Goal: Transaction & Acquisition: Download file/media

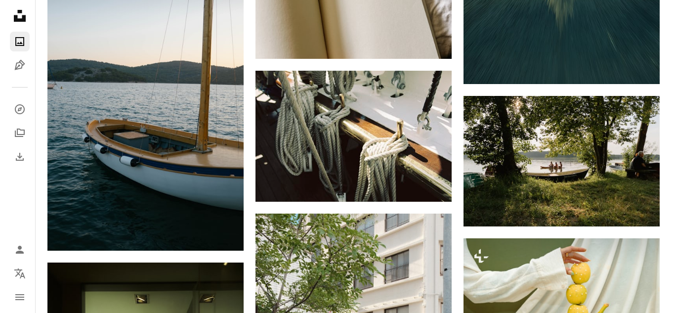
scroll to position [2420, 0]
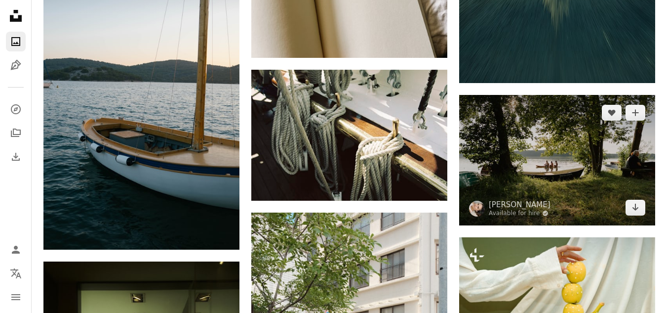
click at [540, 164] on img at bounding box center [557, 160] width 196 height 130
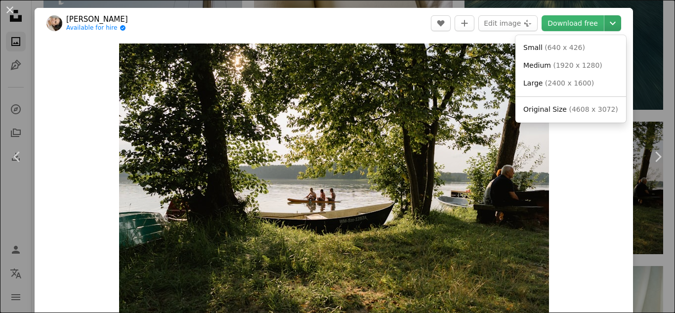
click at [606, 20] on icon "Chevron down" at bounding box center [613, 23] width 16 height 12
click at [570, 63] on span "( 1920 x 1280 )" at bounding box center [577, 65] width 49 height 8
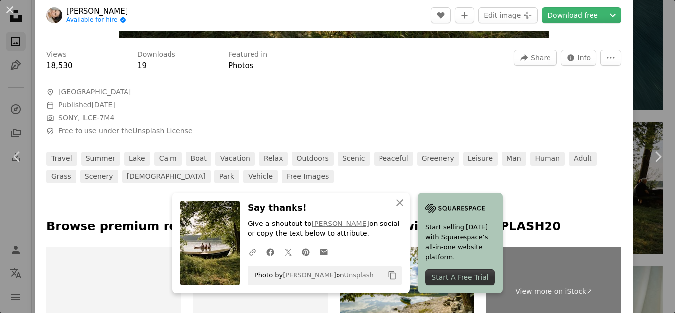
scroll to position [296, 0]
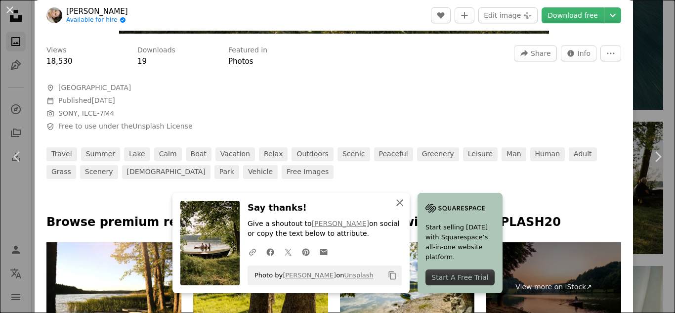
click at [396, 204] on icon "An X shape" at bounding box center [400, 203] width 12 height 12
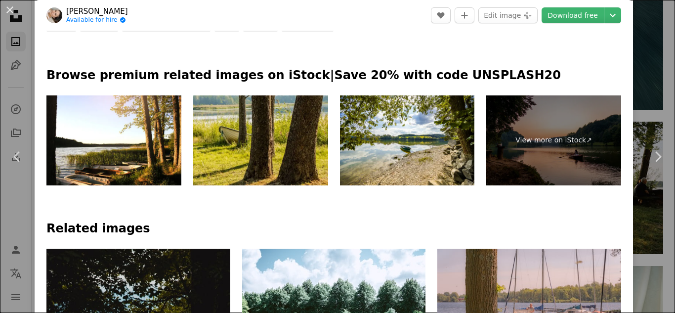
scroll to position [445, 0]
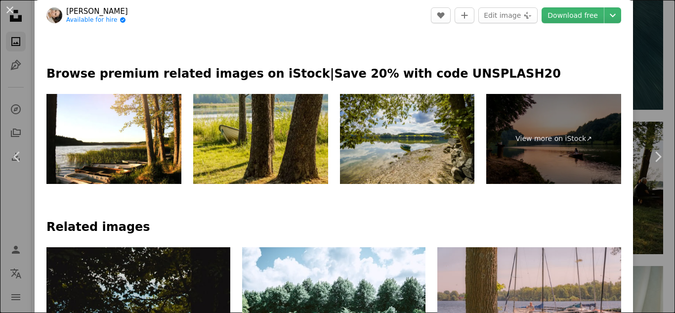
click at [397, 149] on img at bounding box center [407, 139] width 135 height 90
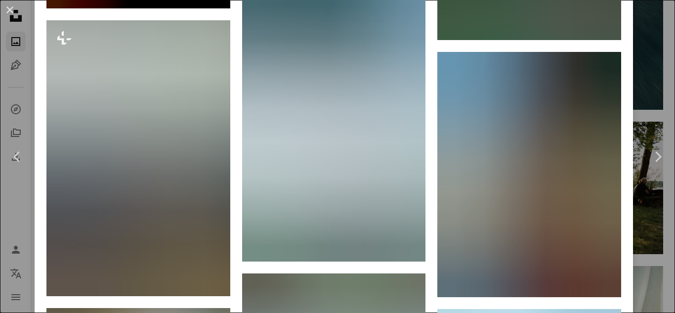
scroll to position [1531, 0]
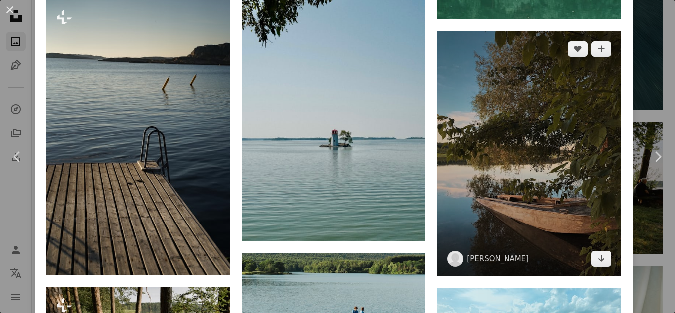
click at [552, 156] on img at bounding box center [529, 153] width 184 height 245
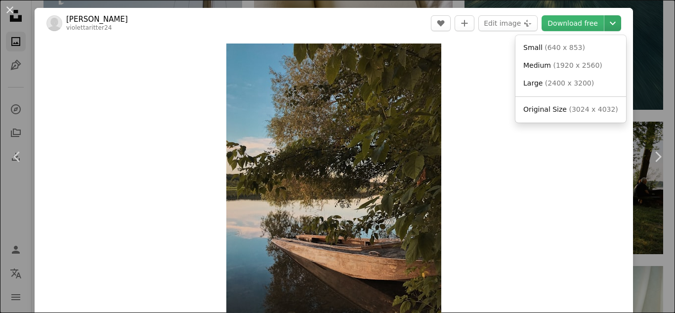
click at [609, 23] on icon "Choose download size" at bounding box center [612, 23] width 6 height 3
click at [562, 65] on span "( 1920 x 2560 )" at bounding box center [577, 65] width 49 height 8
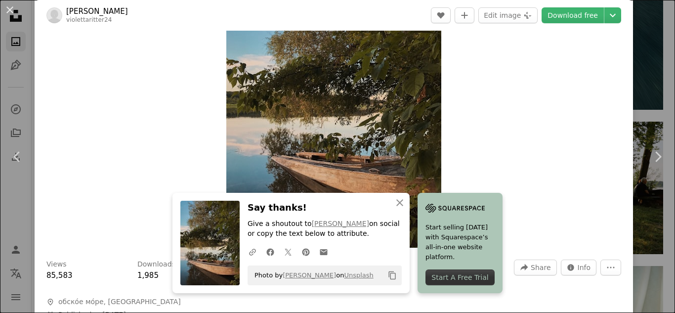
scroll to position [148, 0]
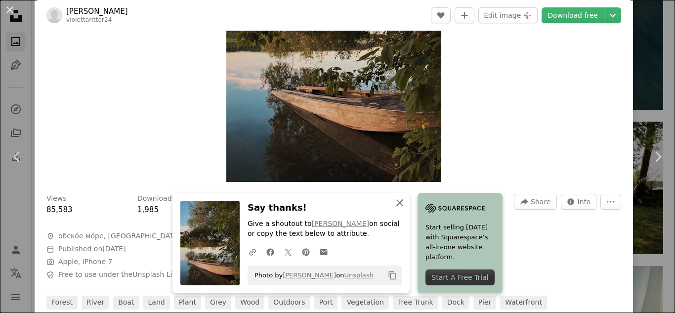
click at [396, 203] on icon "button" at bounding box center [399, 202] width 7 height 7
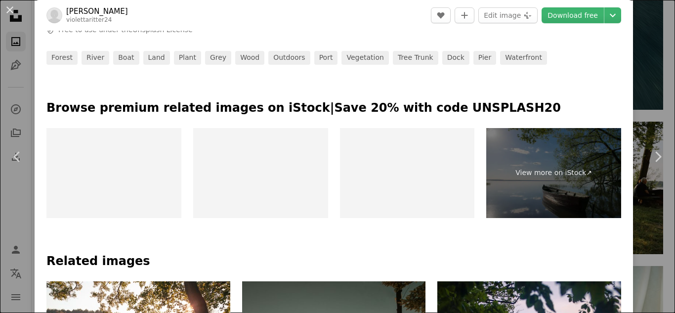
scroll to position [395, 0]
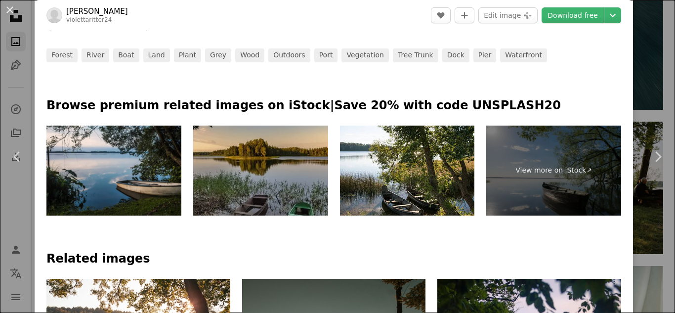
click at [267, 174] on img at bounding box center [260, 170] width 135 height 90
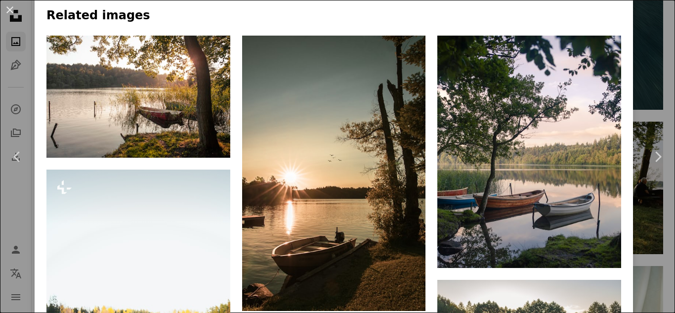
scroll to position [642, 0]
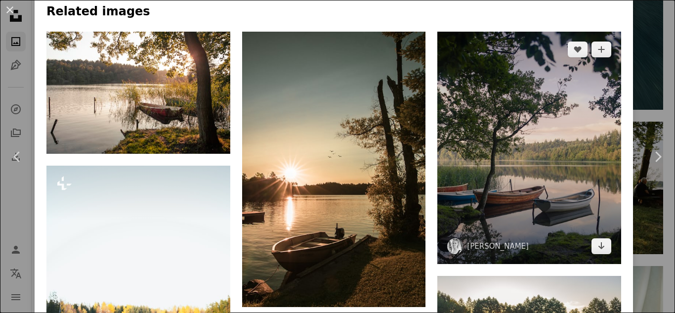
click at [508, 169] on img at bounding box center [529, 148] width 184 height 233
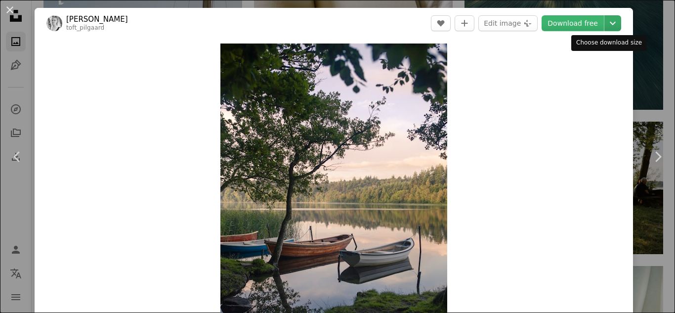
click at [606, 21] on icon "Chevron down" at bounding box center [613, 23] width 16 height 12
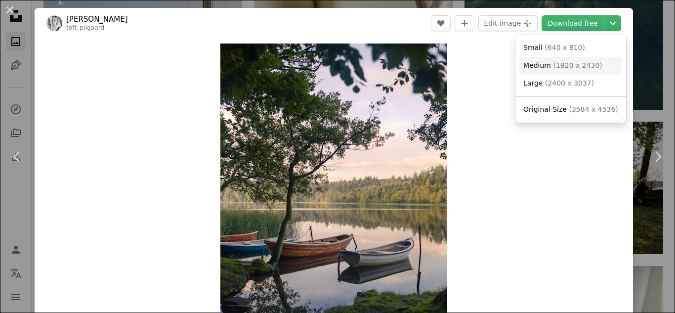
click at [571, 63] on span "( 1920 x 2430 )" at bounding box center [577, 65] width 49 height 8
